Goal: Check status: Verify the current state of an ongoing process or item

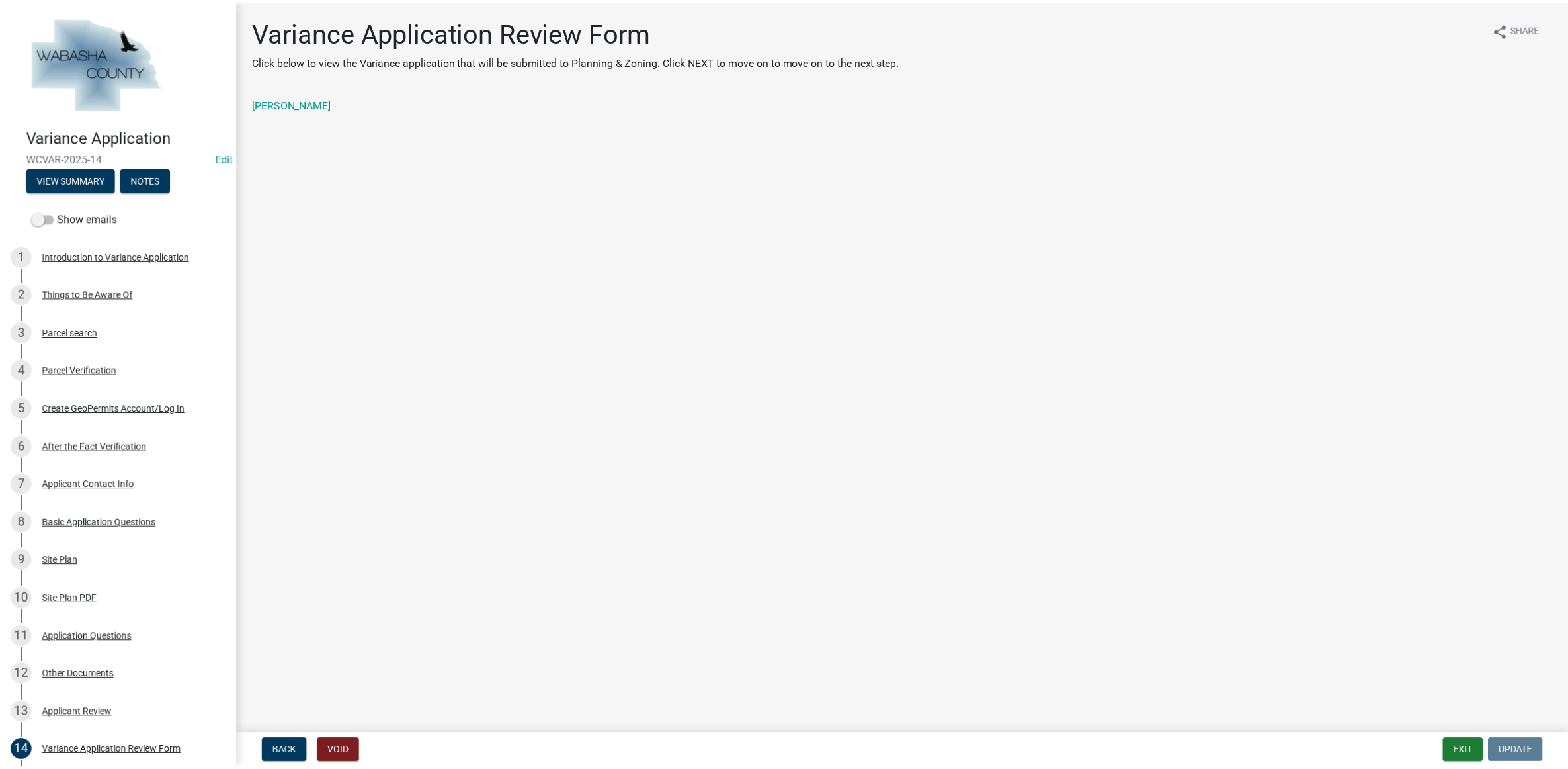
scroll to position [165, 0]
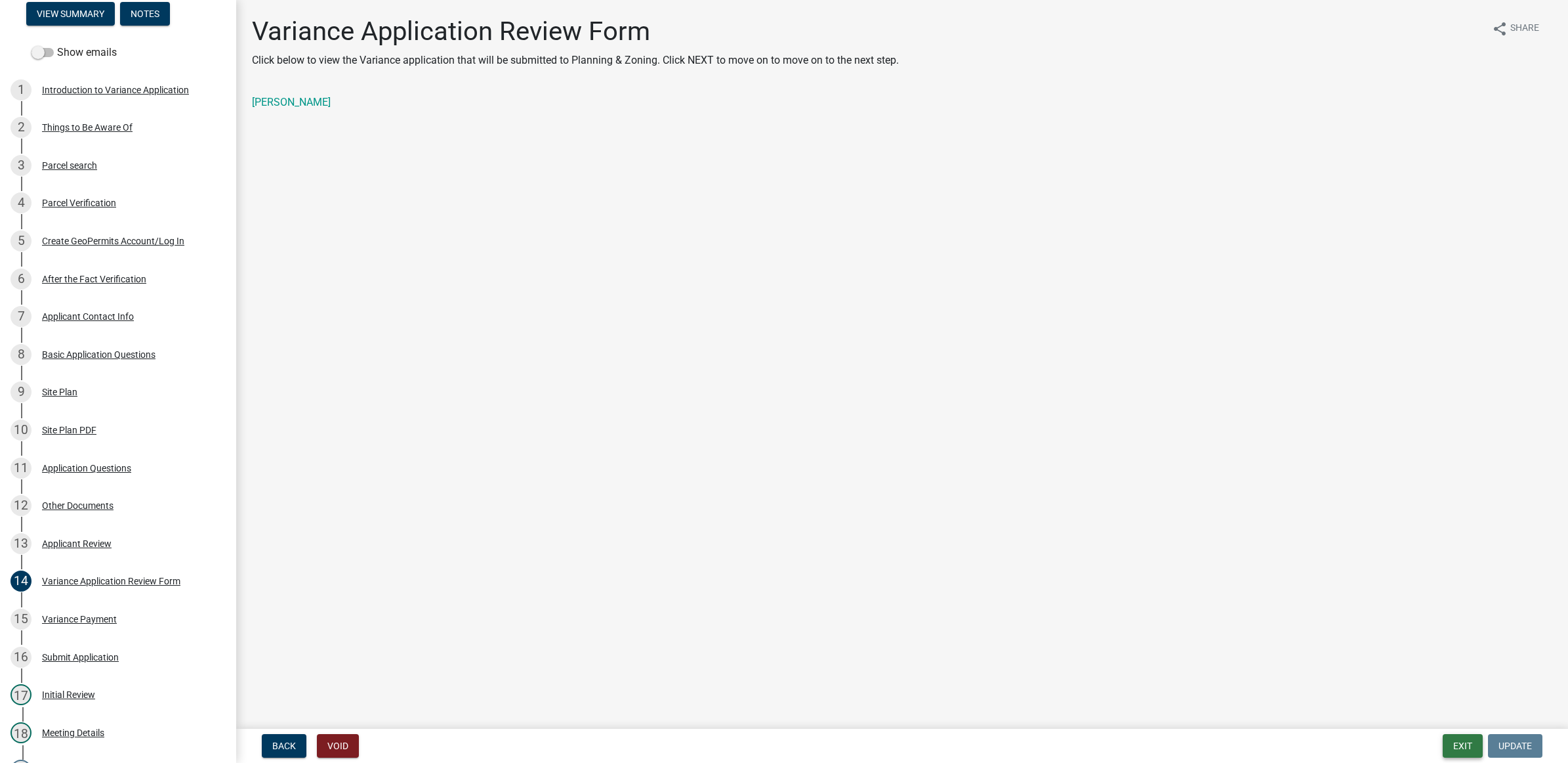
click at [1464, 740] on button "Exit" at bounding box center [1463, 745] width 40 height 23
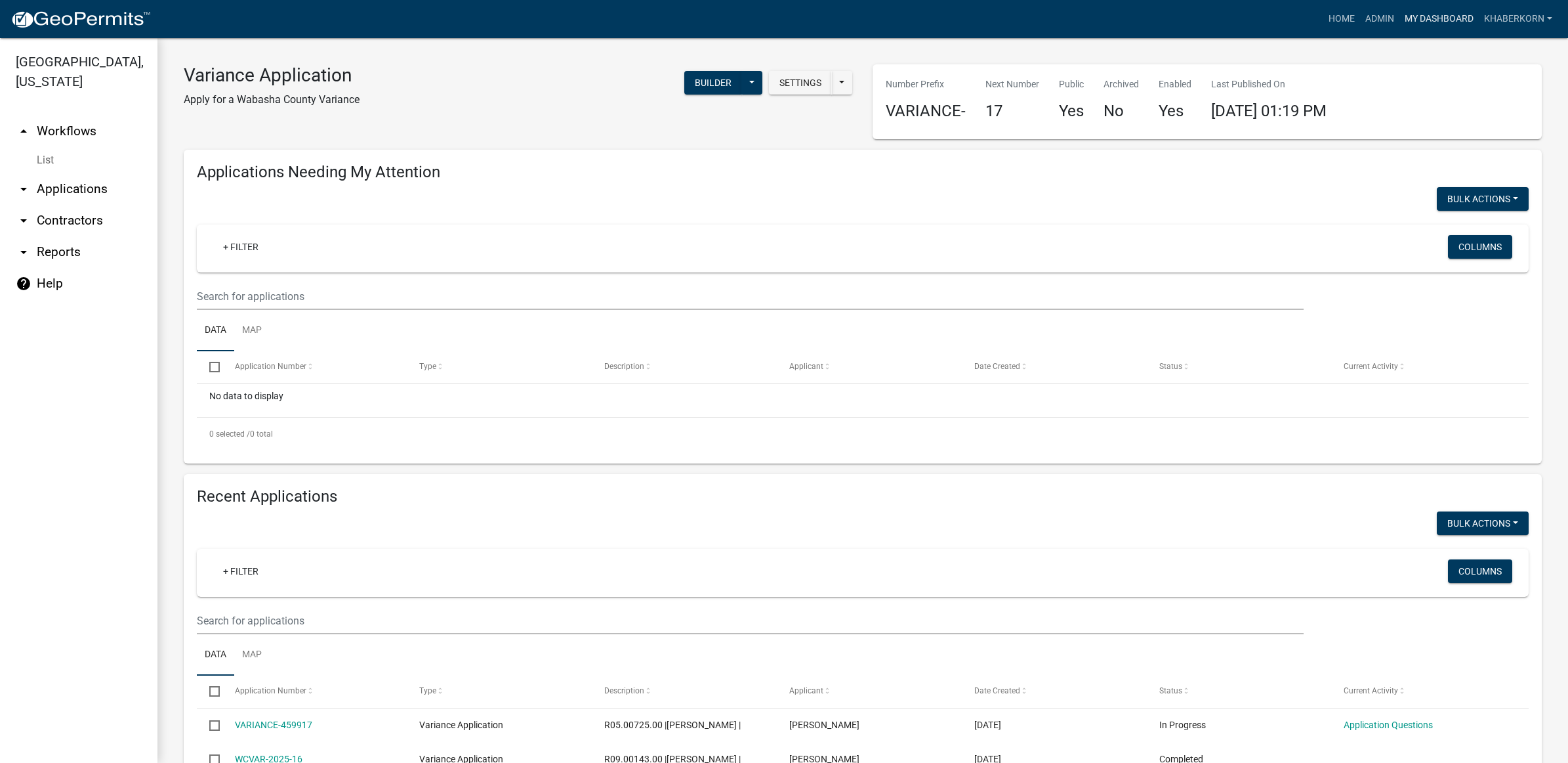
click at [1434, 15] on link "My Dashboard" at bounding box center [1439, 19] width 79 height 25
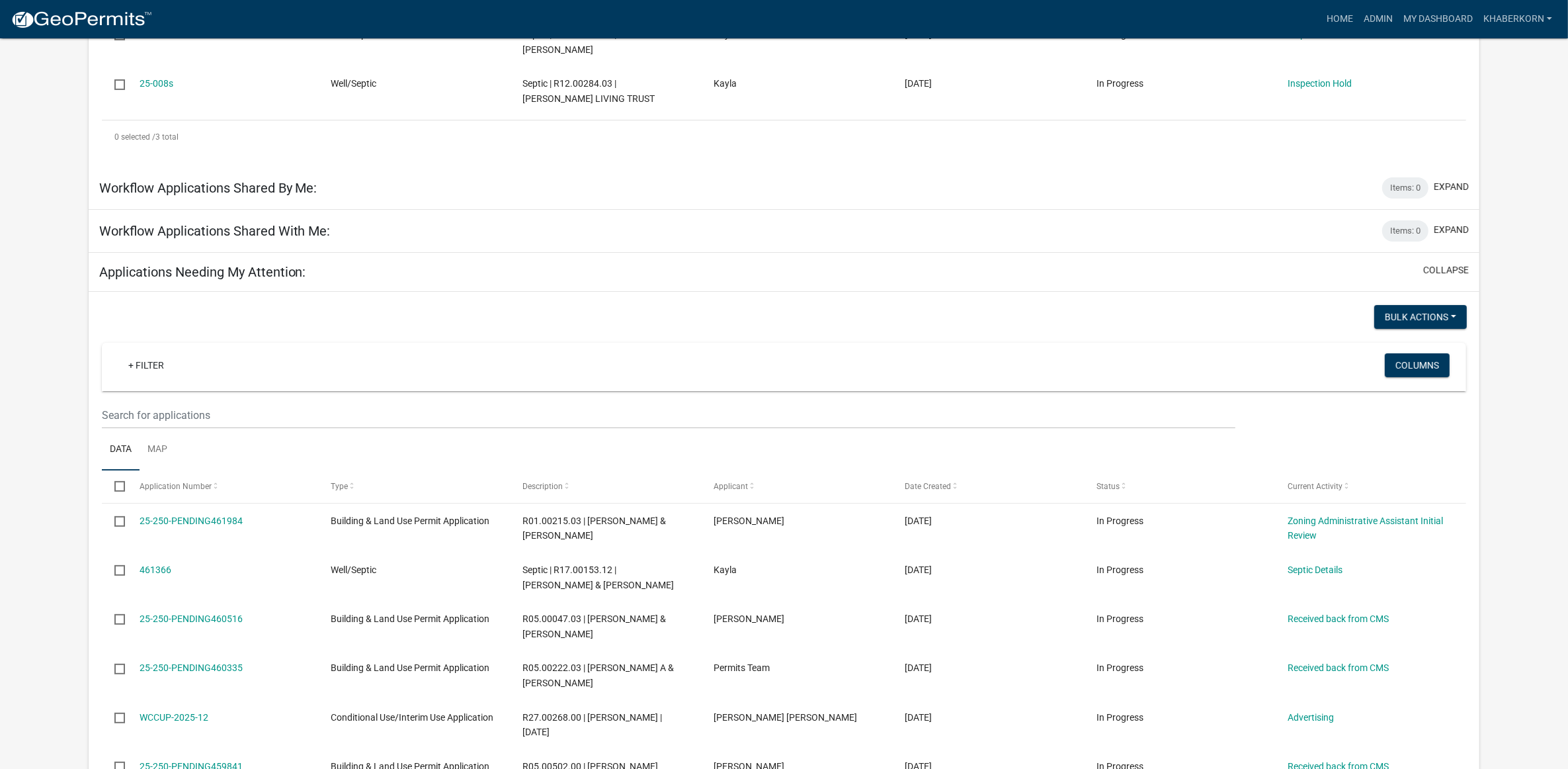
scroll to position [413, 0]
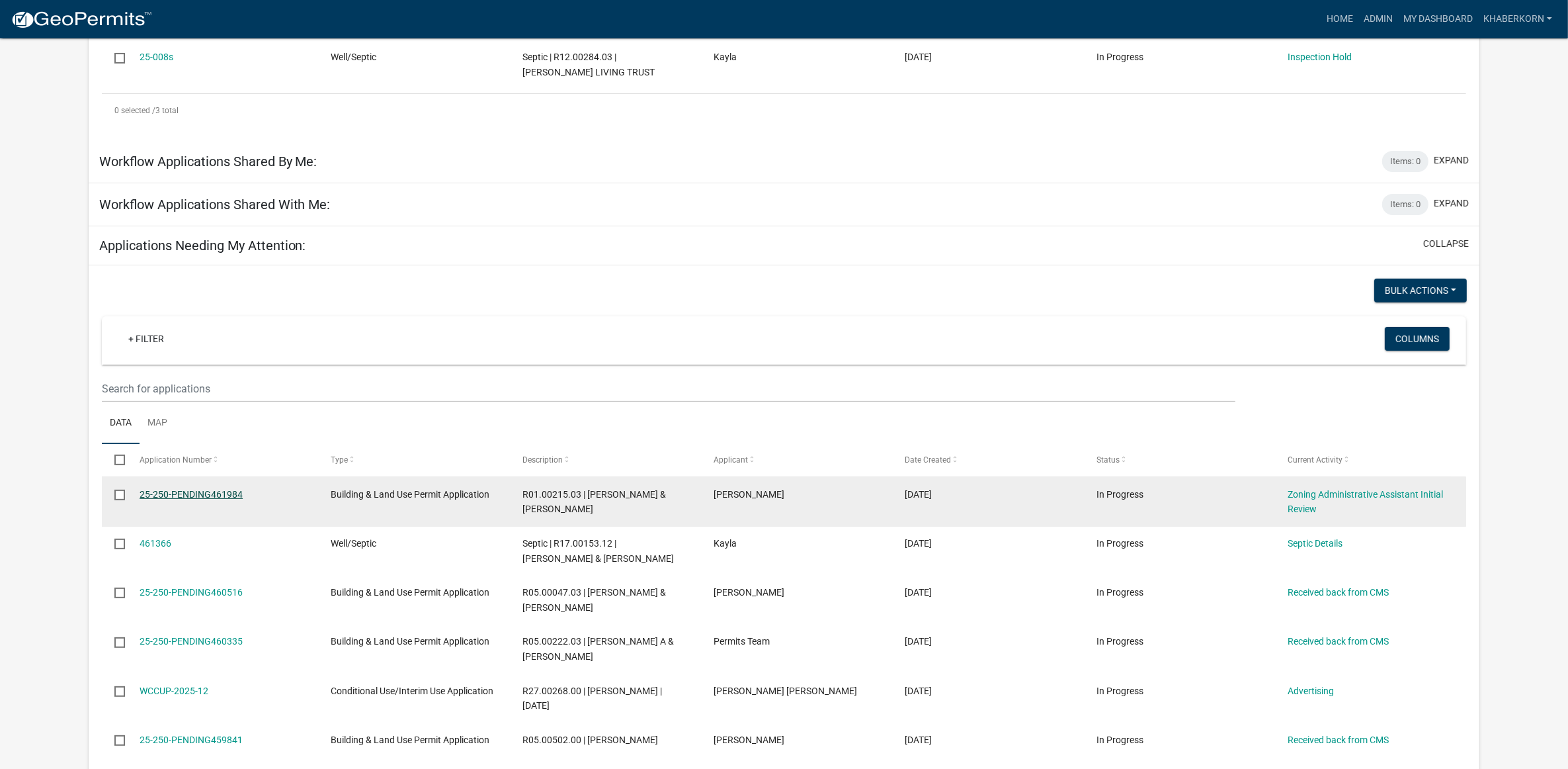
click at [219, 490] on link "25-250-PENDING461984" at bounding box center [190, 494] width 103 height 10
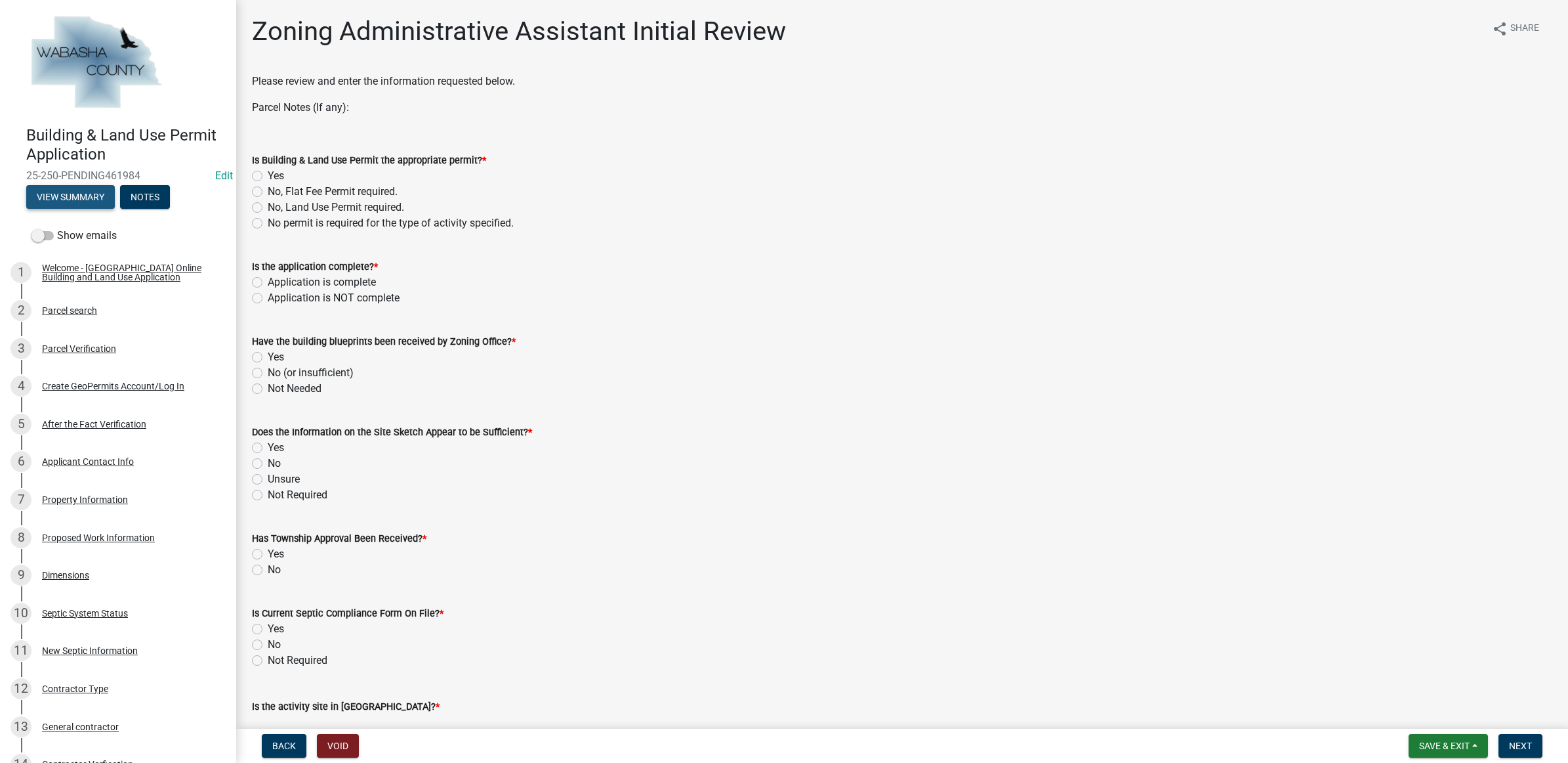
click at [54, 195] on button "View Summary" at bounding box center [70, 196] width 89 height 23
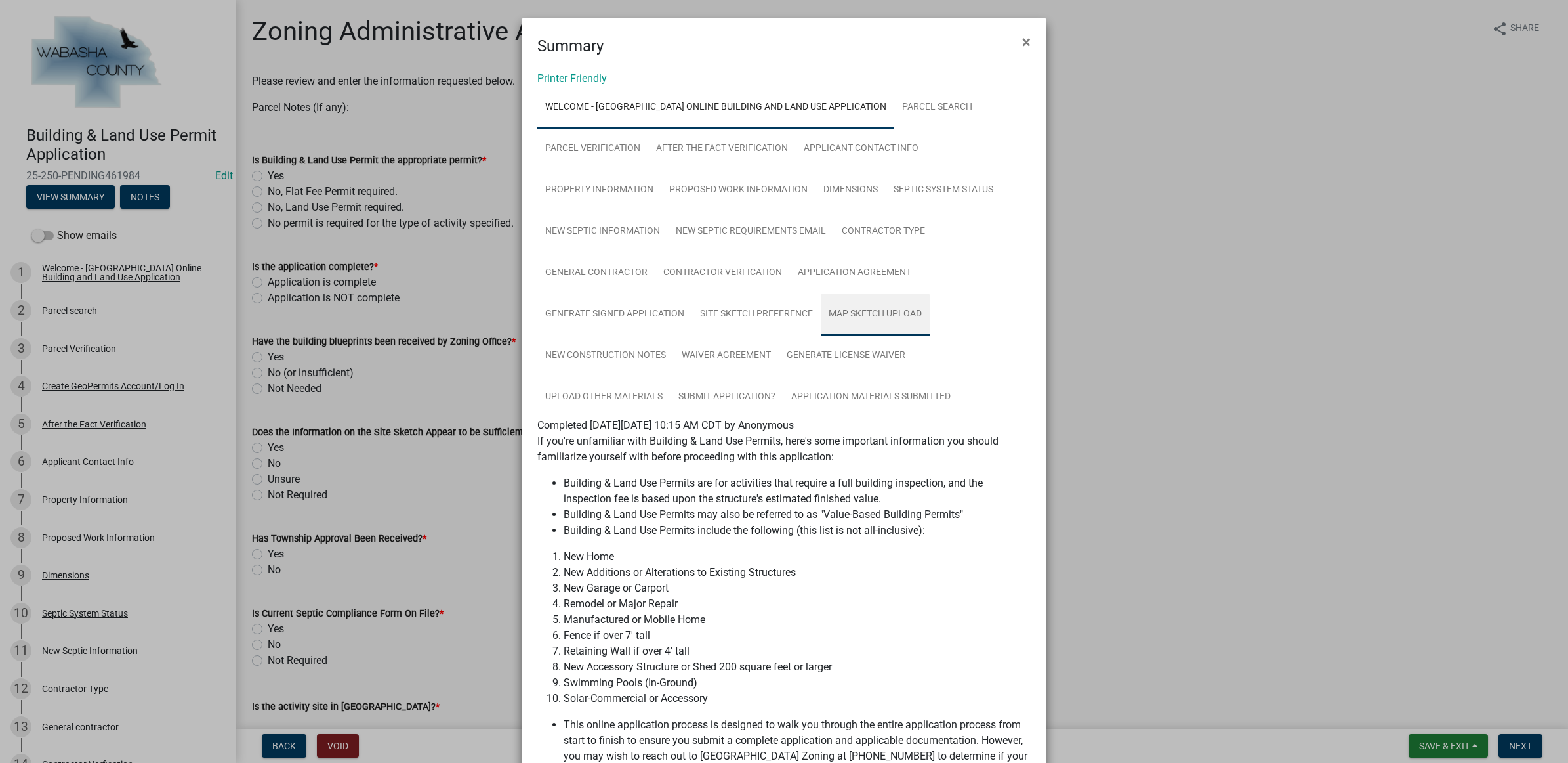
click at [828, 303] on link "Map Sketch Upload" at bounding box center [875, 314] width 109 height 42
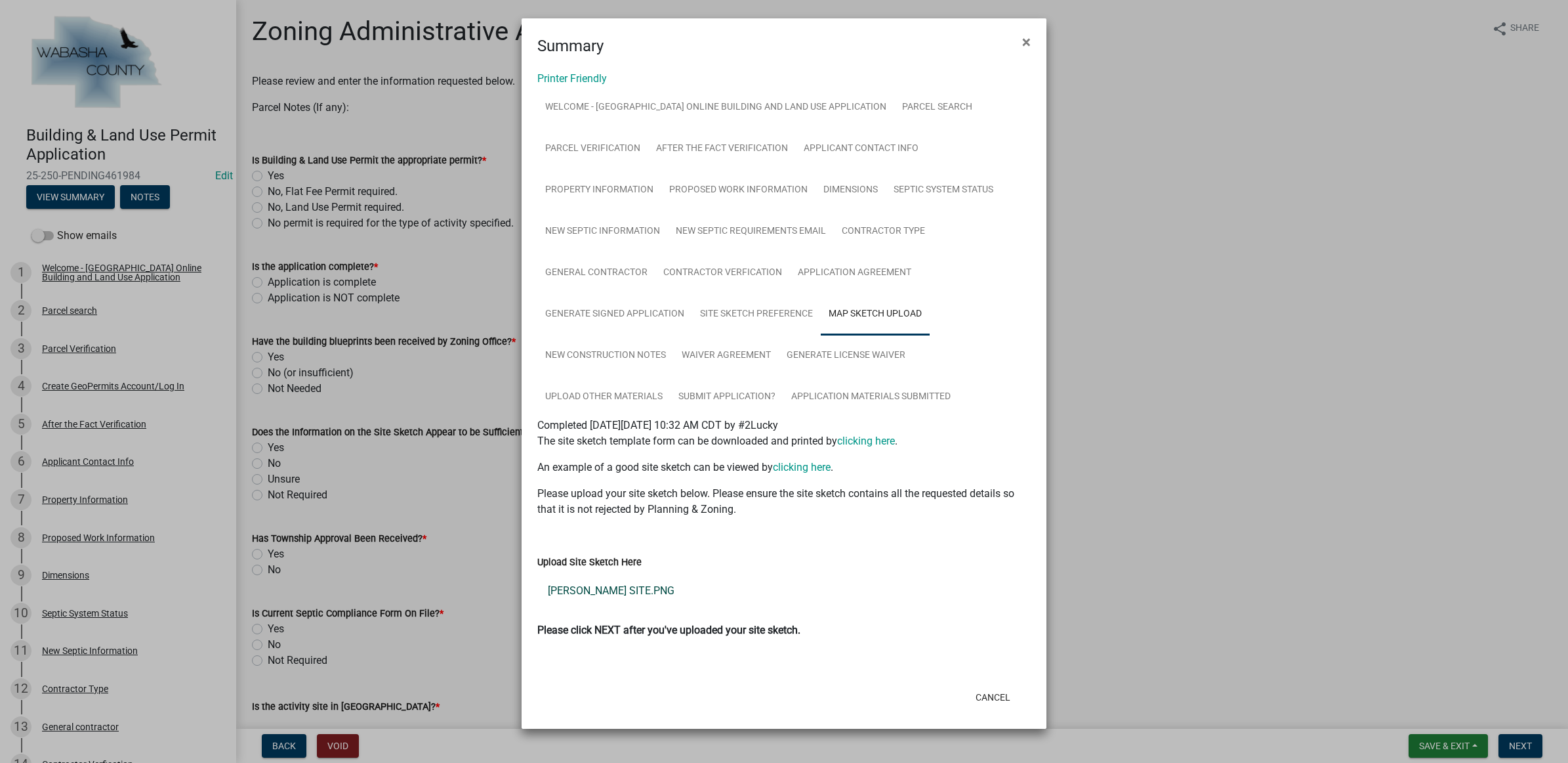
click at [630, 592] on link "[PERSON_NAME] SITE.PNG" at bounding box center [784, 590] width 494 height 32
click at [608, 365] on link "New Construction Notes" at bounding box center [606, 356] width 136 height 42
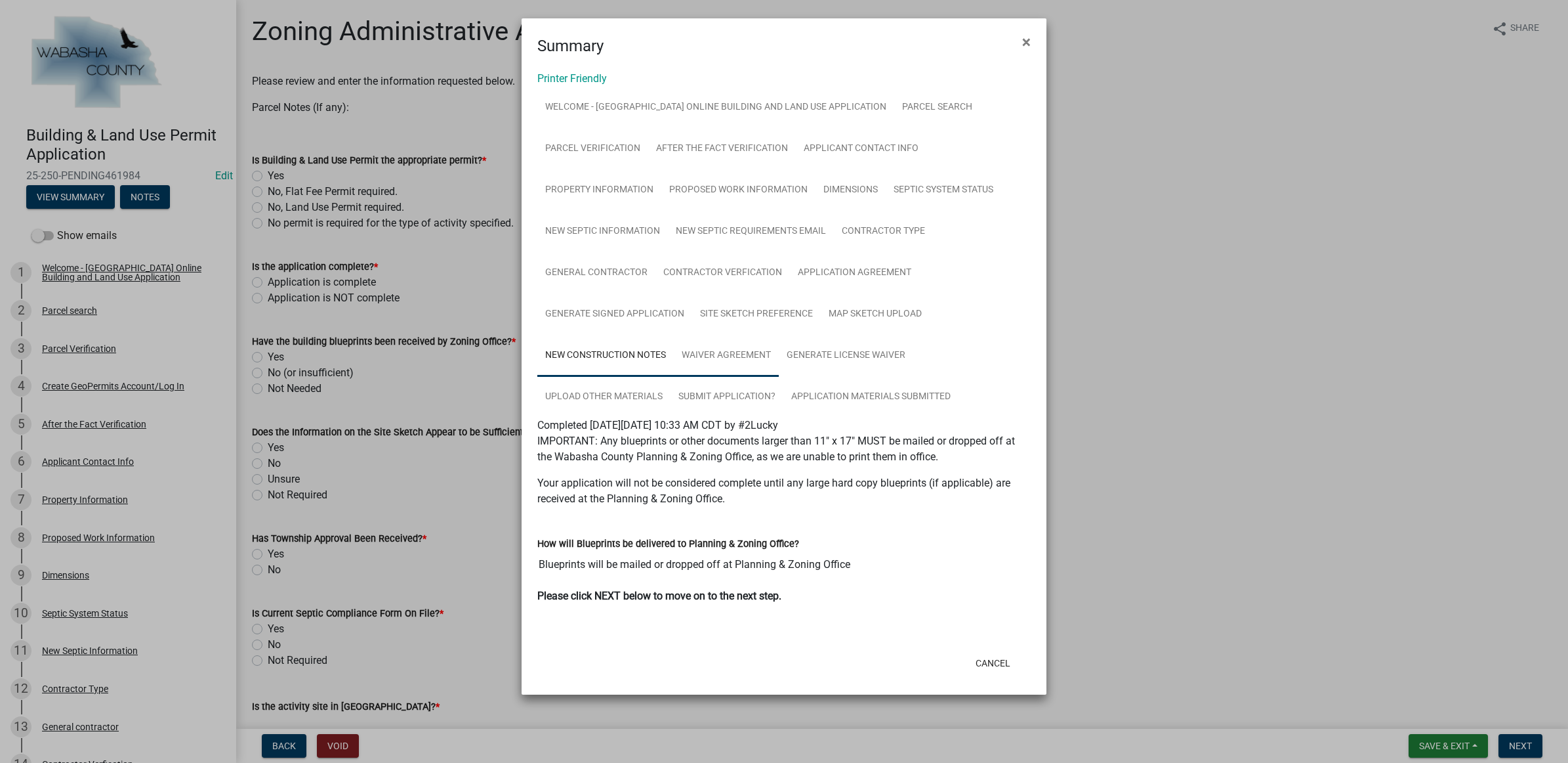
click at [716, 355] on link "Waiver Agreement" at bounding box center [727, 356] width 105 height 42
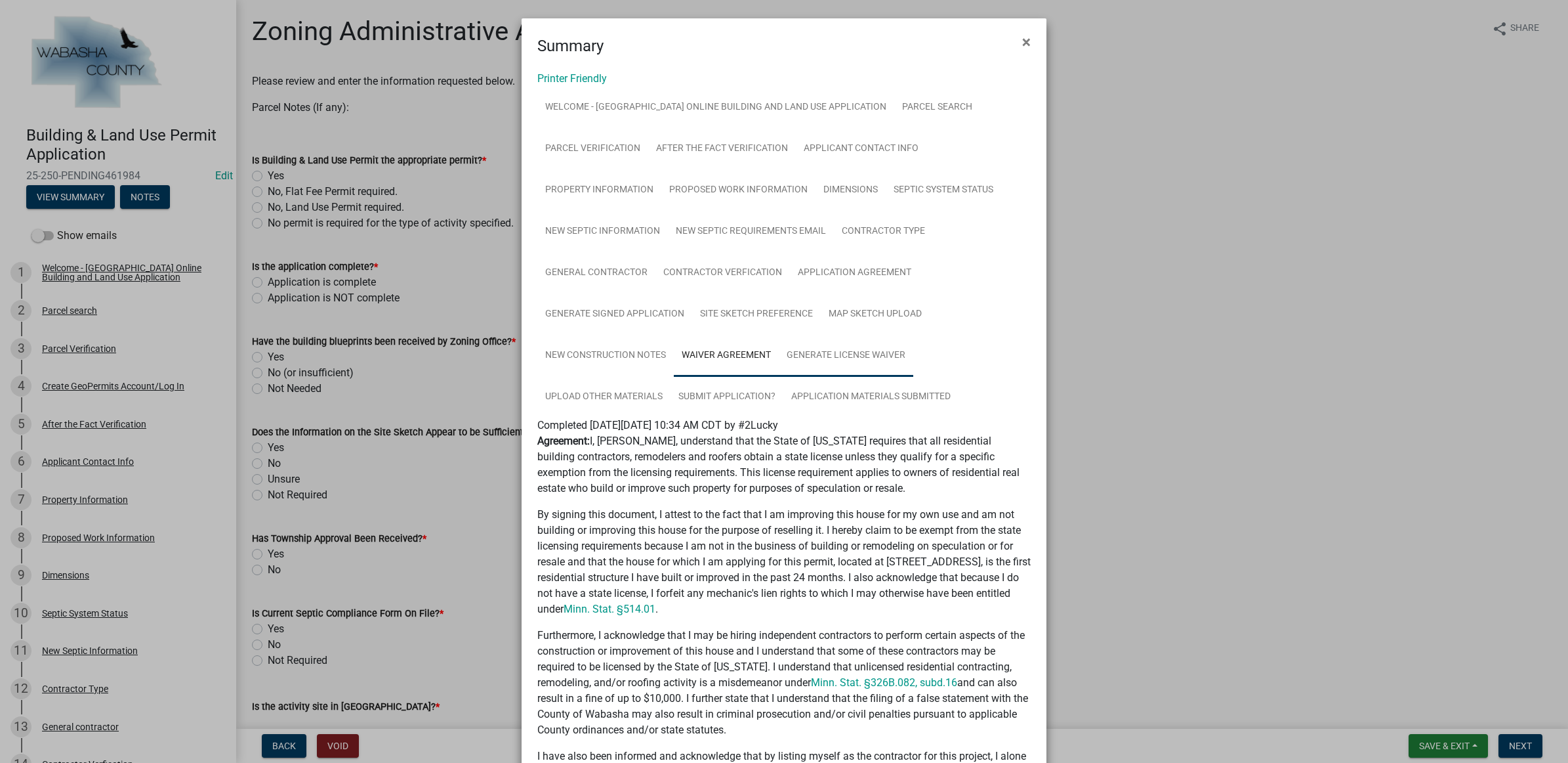
click at [806, 355] on link "Generate License Waiver" at bounding box center [847, 356] width 135 height 42
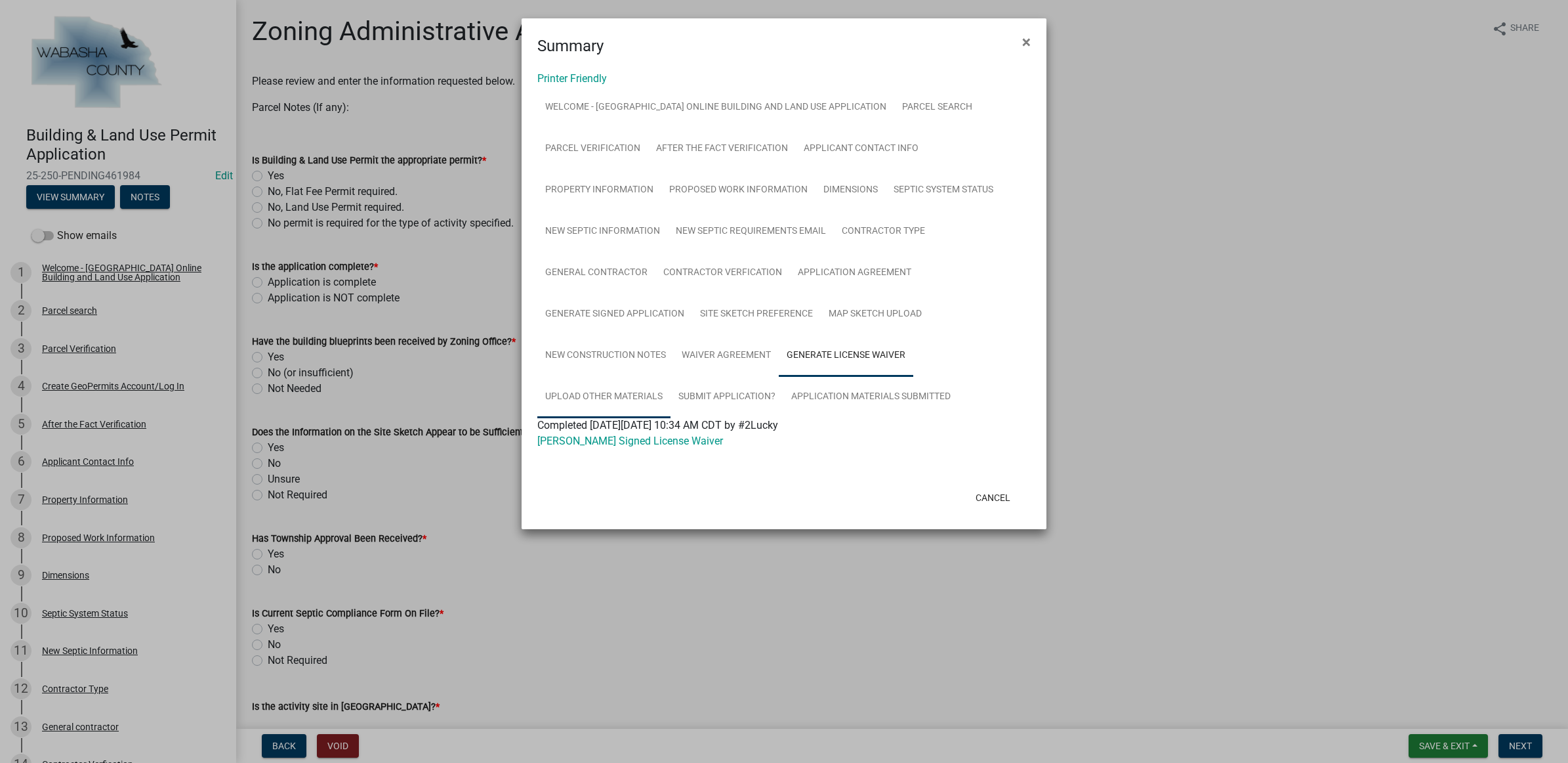
click at [595, 386] on link "Upload Other Materials" at bounding box center [604, 397] width 133 height 42
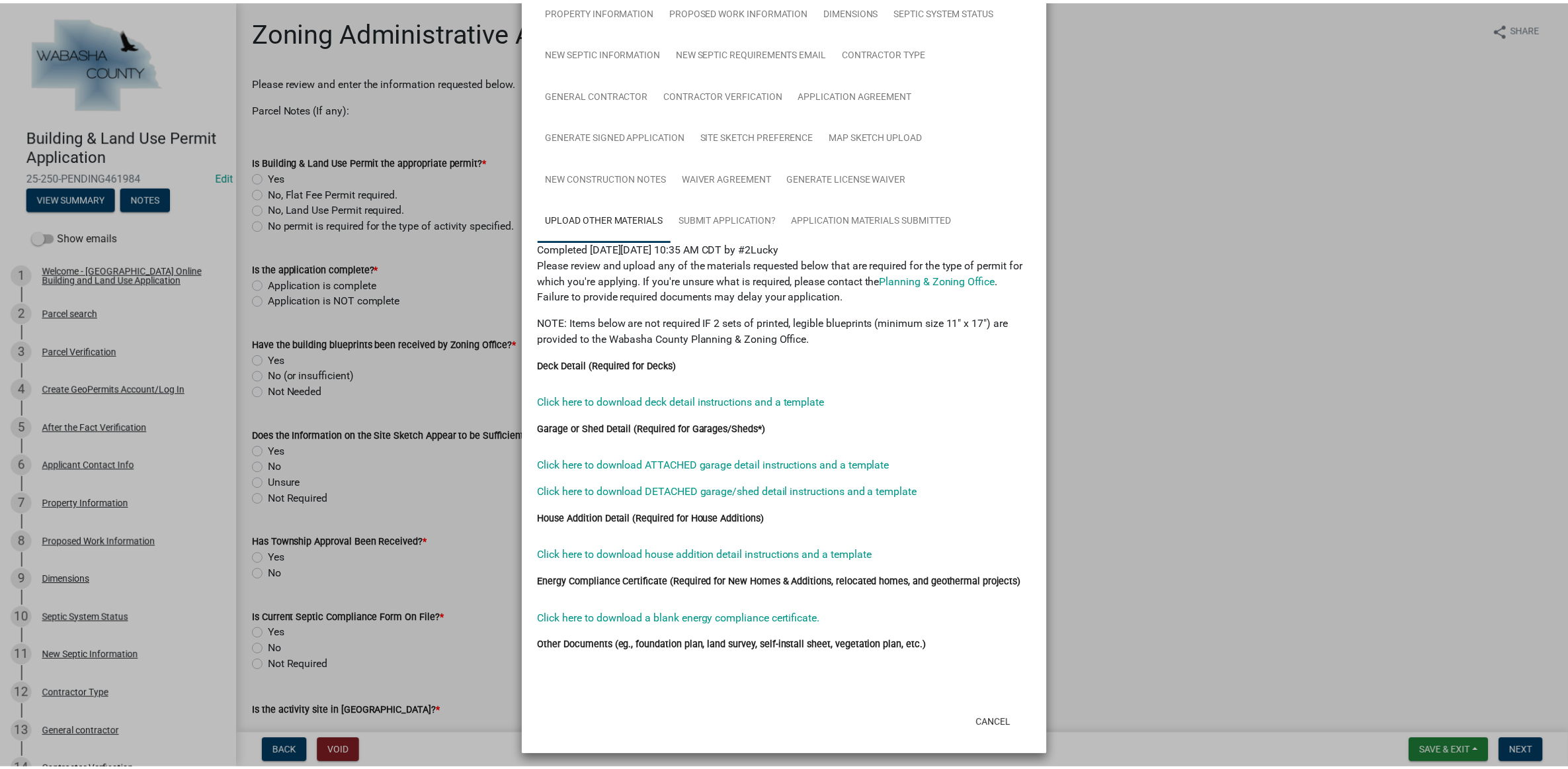
scroll to position [182, 0]
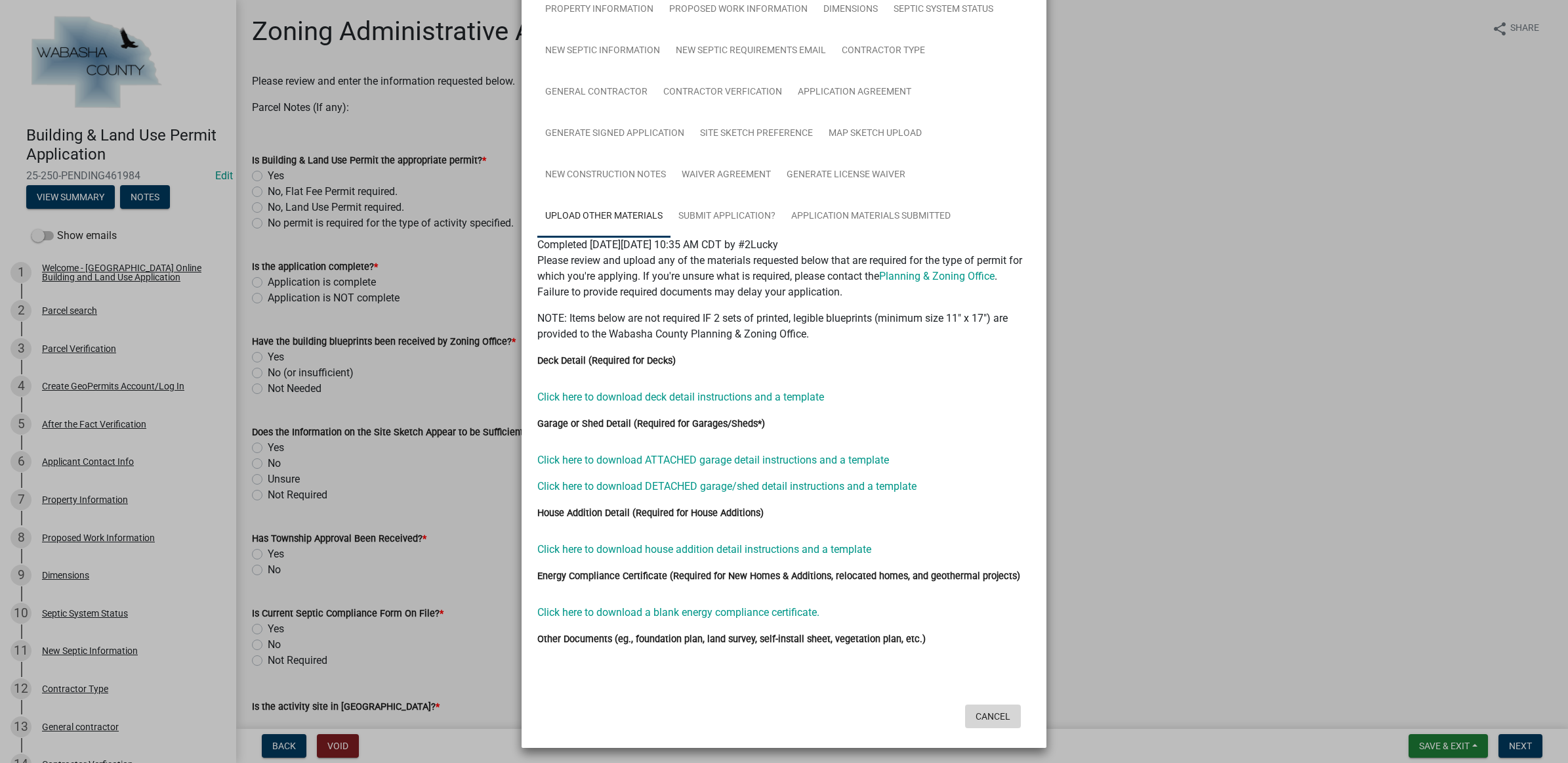
click at [988, 709] on button "Cancel" at bounding box center [993, 716] width 56 height 23
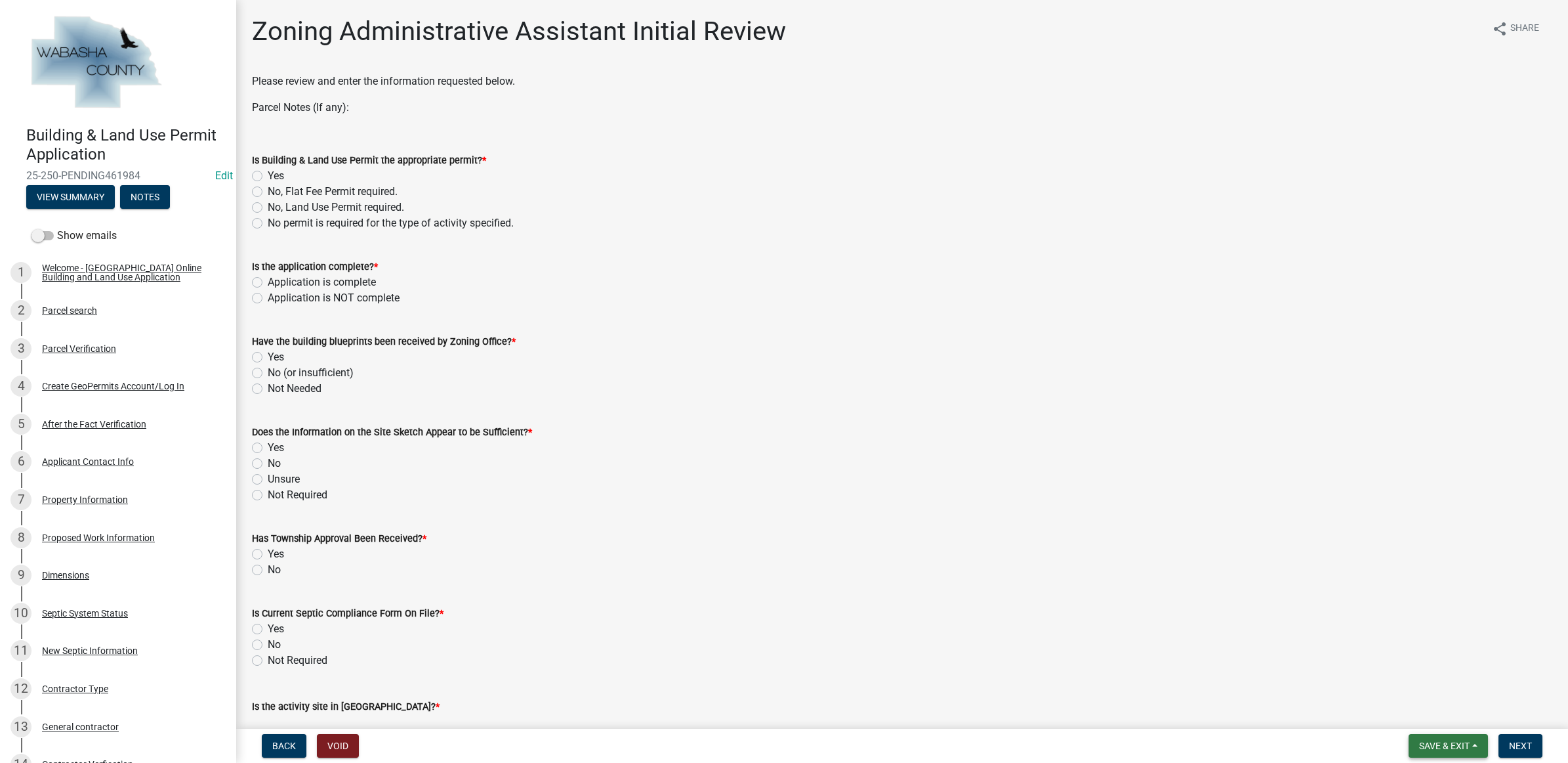
click at [1472, 744] on button "Save & Exit" at bounding box center [1449, 745] width 79 height 23
click at [1455, 713] on button "Save & Exit" at bounding box center [1436, 712] width 105 height 32
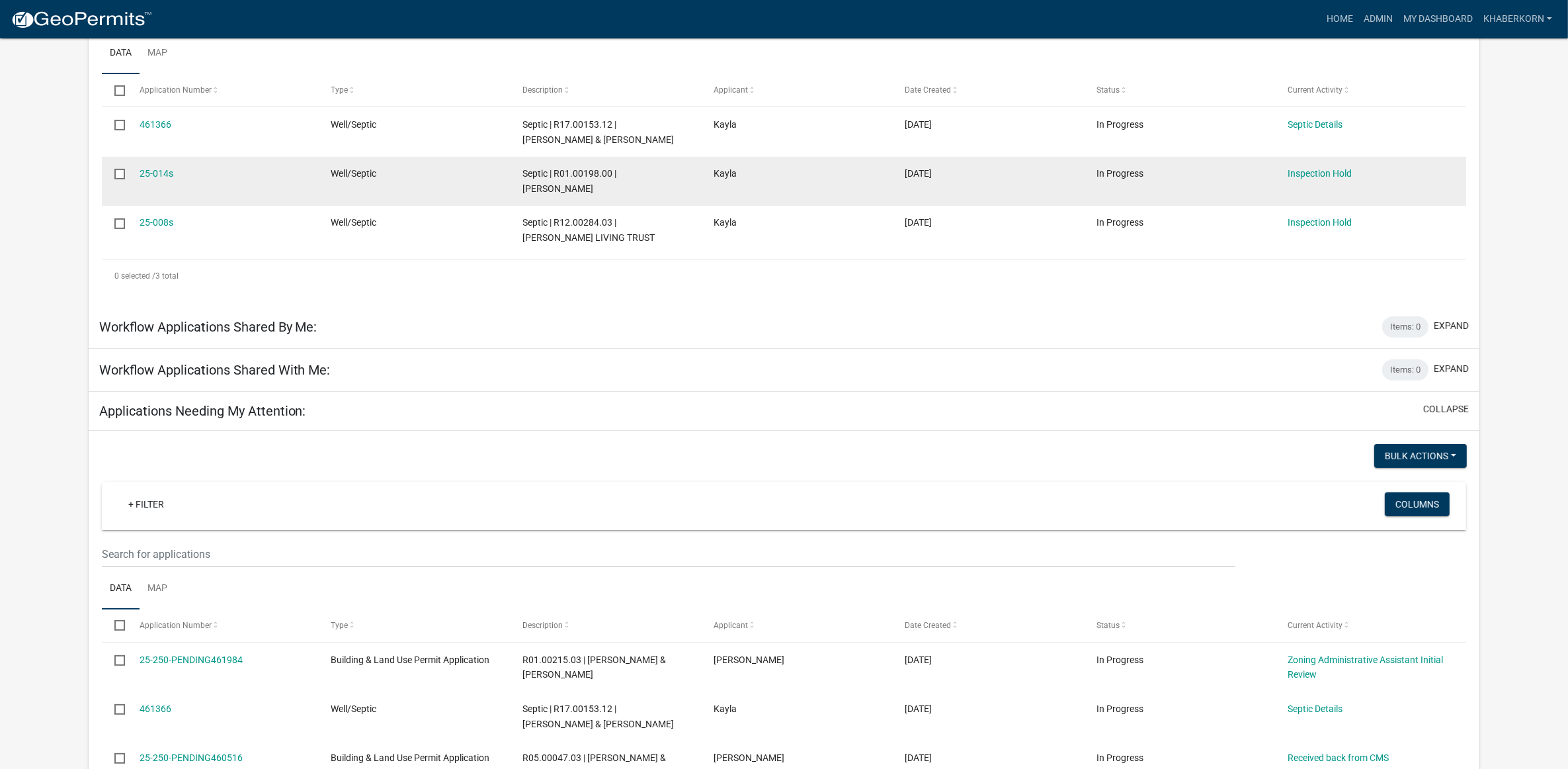
scroll to position [496, 0]
